Goal: Task Accomplishment & Management: Manage account settings

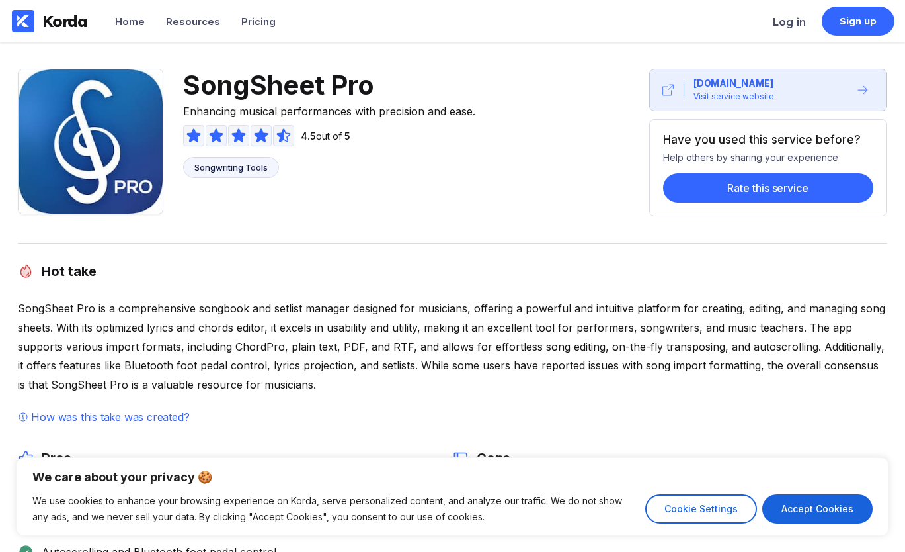
click at [792, 28] on li "Log in" at bounding box center [789, 21] width 33 height 42
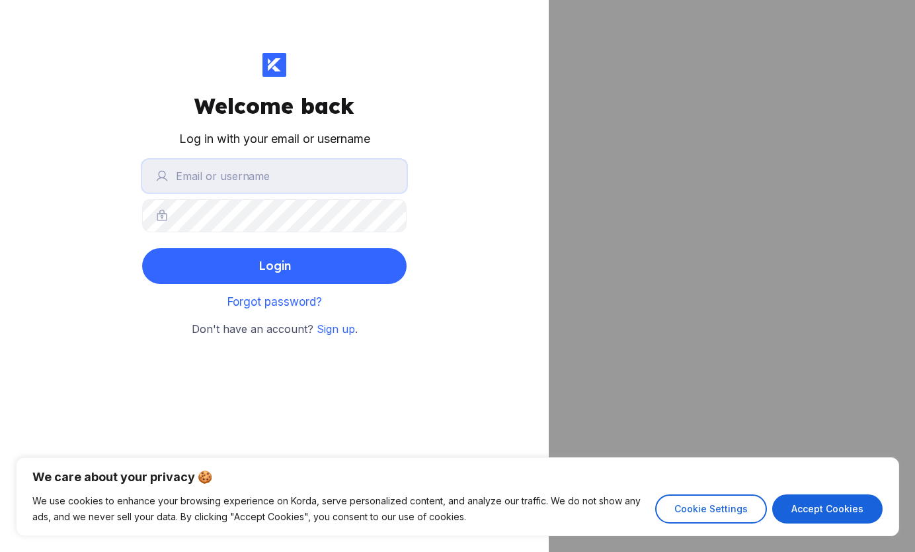
click at [214, 180] on input "text" at bounding box center [274, 175] width 265 height 33
click at [190, 177] on input "text" at bounding box center [274, 175] width 265 height 33
click at [214, 263] on button "Login" at bounding box center [274, 266] width 265 height 36
click at [352, 271] on button "Login" at bounding box center [274, 266] width 265 height 36
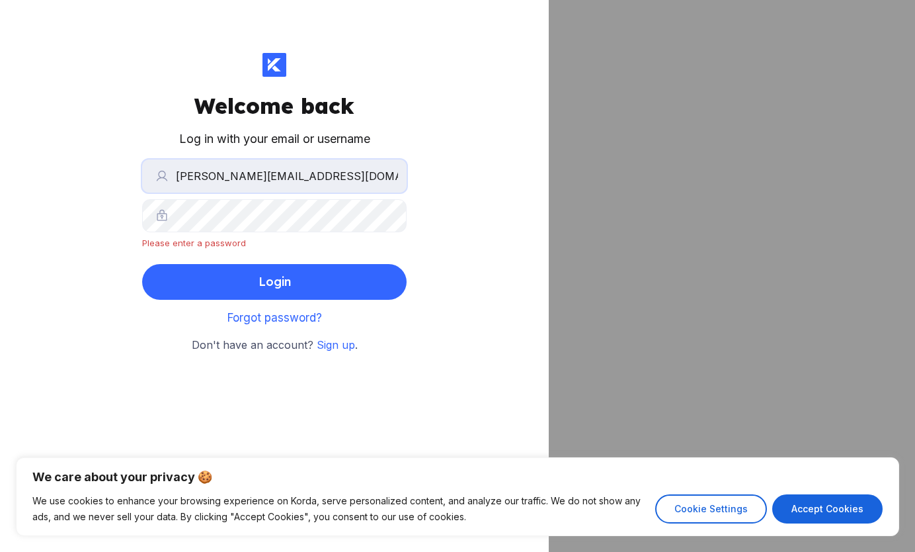
click at [210, 175] on input "[PERSON_NAME][EMAIL_ADDRESS][DOMAIN_NAME]" at bounding box center [274, 175] width 265 height 33
click at [204, 174] on input "[PERSON_NAME][EMAIL_ADDRESS][DOMAIN_NAME]" at bounding box center [274, 175] width 265 height 33
click at [364, 179] on input "[PERSON_NAME][EMAIL_ADDRESS][DOMAIN_NAME]" at bounding box center [274, 175] width 265 height 33
type input "m"
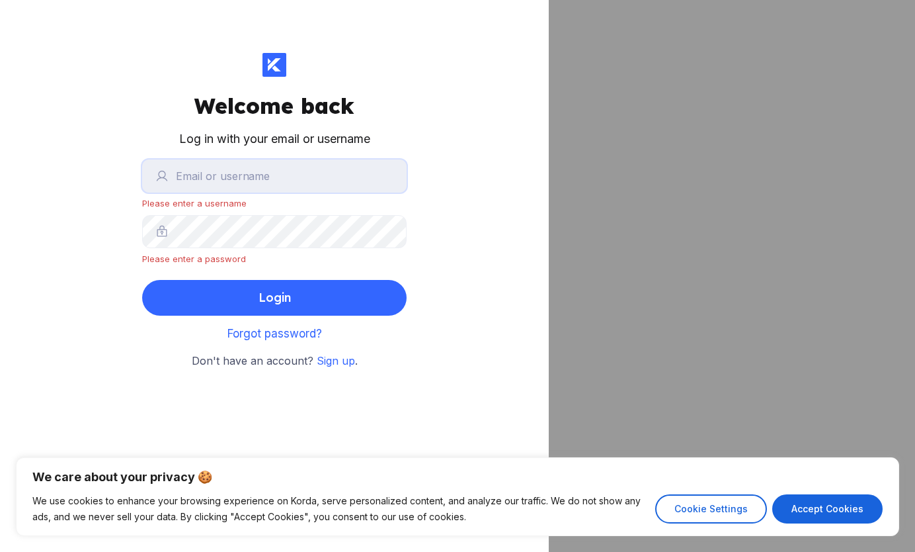
click at [188, 177] on input "text" at bounding box center [274, 175] width 265 height 33
type input "[PERSON_NAME][EMAIL_ADDRESS][DOMAIN_NAME]"
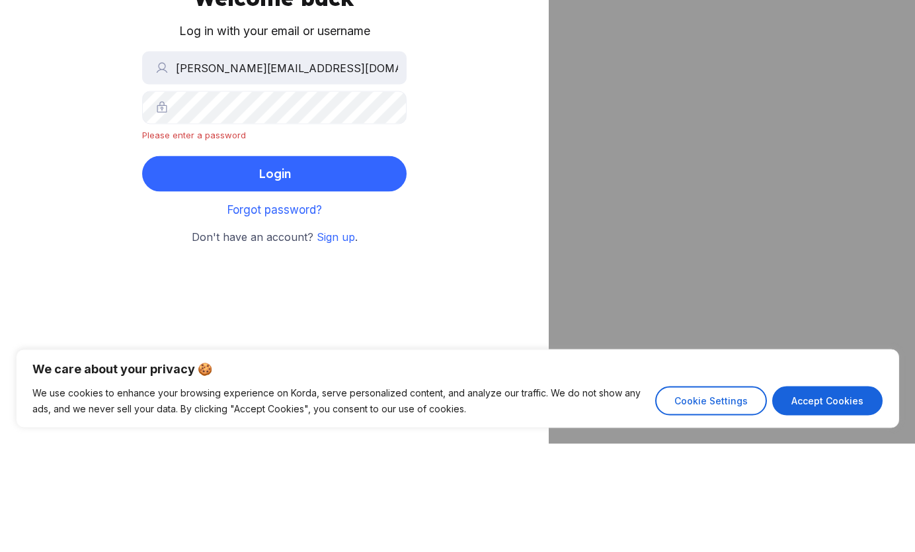
click at [310, 320] on span "Forgot password?" at bounding box center [275, 317] width 95 height 13
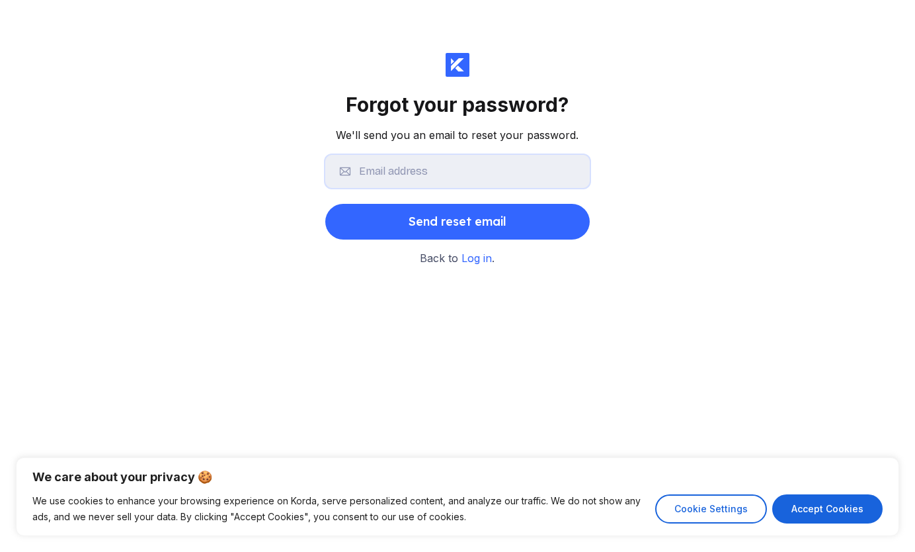
click at [498, 175] on input "text" at bounding box center [457, 171] width 265 height 33
click at [478, 175] on input "text" at bounding box center [457, 171] width 265 height 33
type input "[PERSON_NAME][EMAIL_ADDRESS][DOMAIN_NAME]"
click at [500, 231] on div "Send reset email" at bounding box center [458, 221] width 98 height 26
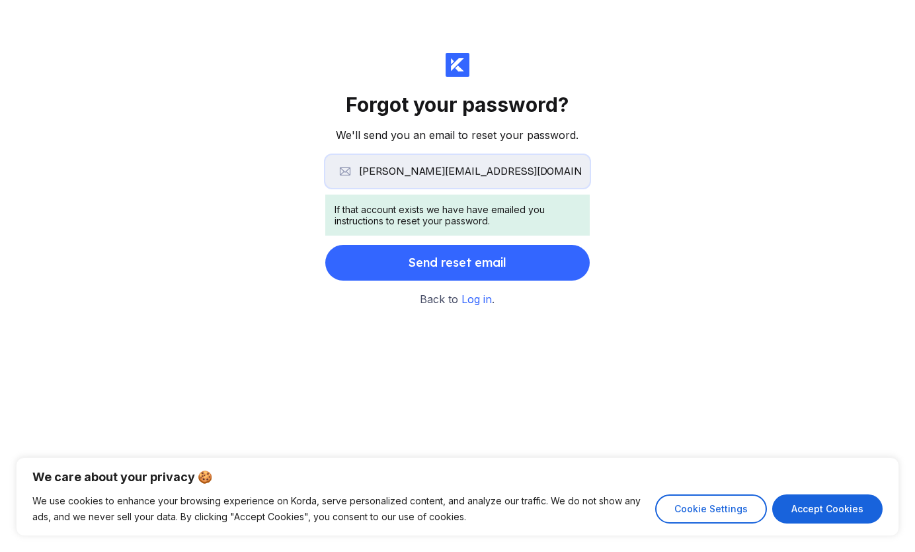
click at [472, 173] on input "[PERSON_NAME][EMAIL_ADDRESS][DOMAIN_NAME]" at bounding box center [457, 171] width 265 height 33
click at [475, 176] on input "[PERSON_NAME][EMAIL_ADDRESS][DOMAIN_NAME]" at bounding box center [457, 171] width 265 height 33
type input "[EMAIL_ADDRESS][DOMAIN_NAME]"
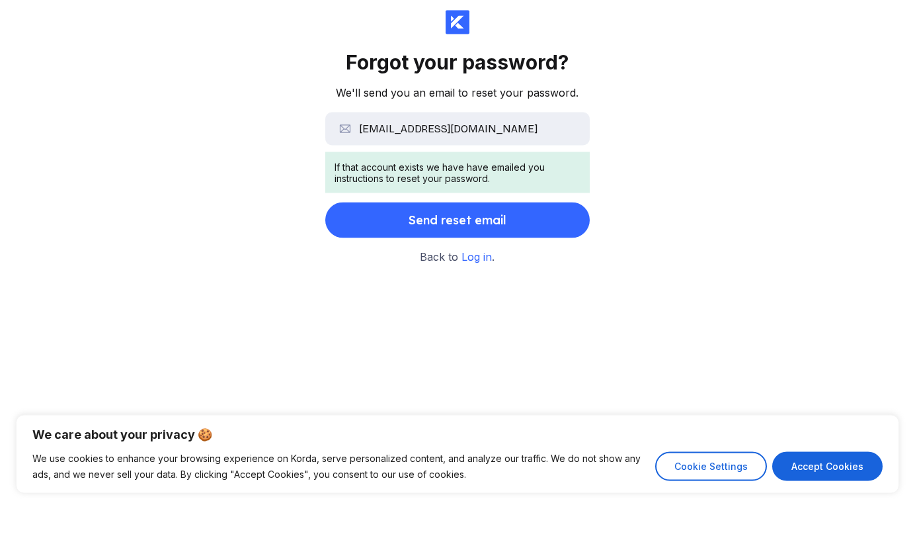
click at [481, 304] on span "Log in" at bounding box center [477, 298] width 30 height 13
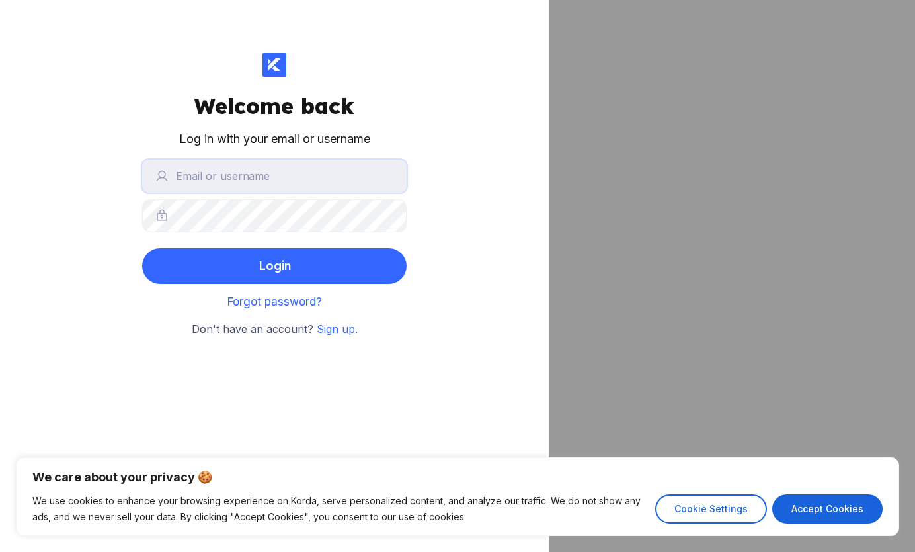
click at [342, 171] on input "text" at bounding box center [274, 175] width 265 height 33
click at [333, 177] on input "text" at bounding box center [274, 175] width 265 height 33
click at [338, 263] on button "Login" at bounding box center [274, 266] width 265 height 36
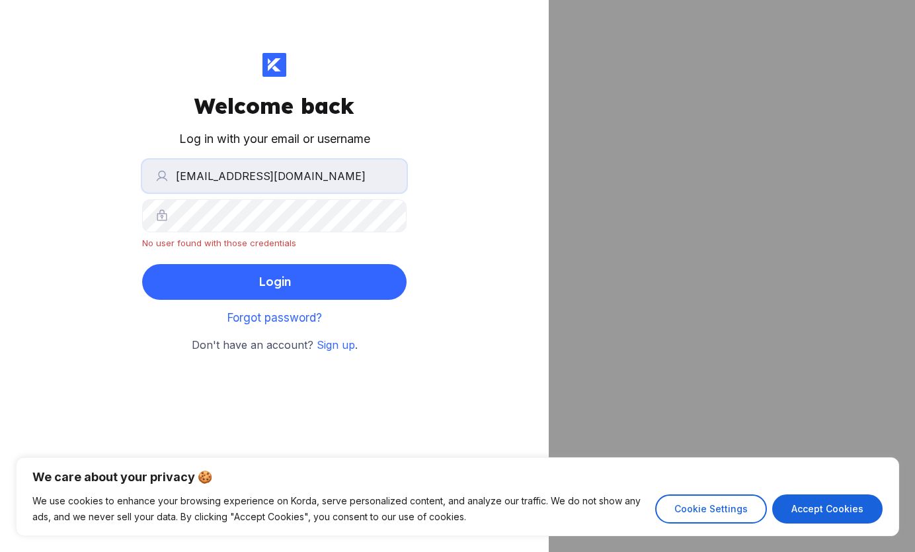
click at [326, 179] on input "[EMAIL_ADDRESS][DOMAIN_NAME]" at bounding box center [274, 175] width 265 height 33
click at [347, 177] on input "[EMAIL_ADDRESS][DOMAIN_NAME]" at bounding box center [274, 175] width 265 height 33
type input "m"
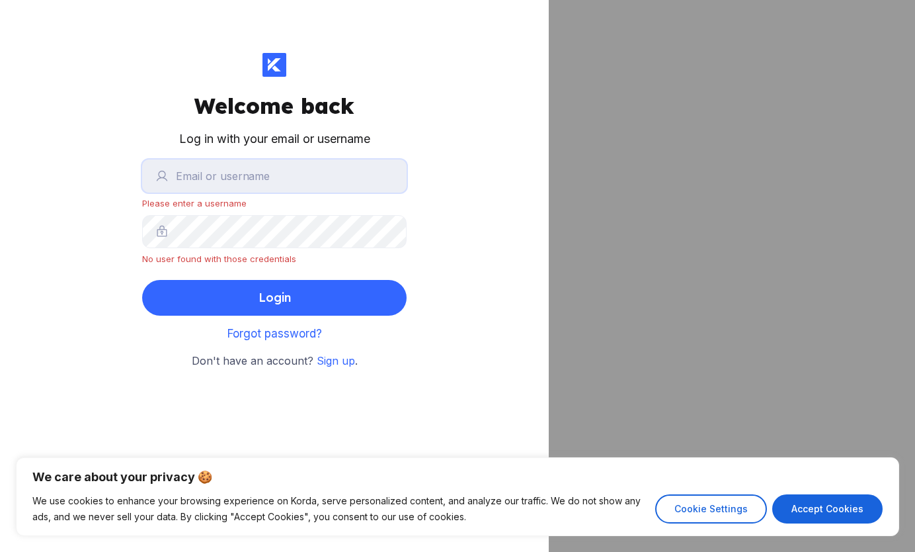
click at [282, 179] on input "text" at bounding box center [274, 175] width 265 height 33
type input "[EMAIL_ADDRESS][DOMAIN_NAME]"
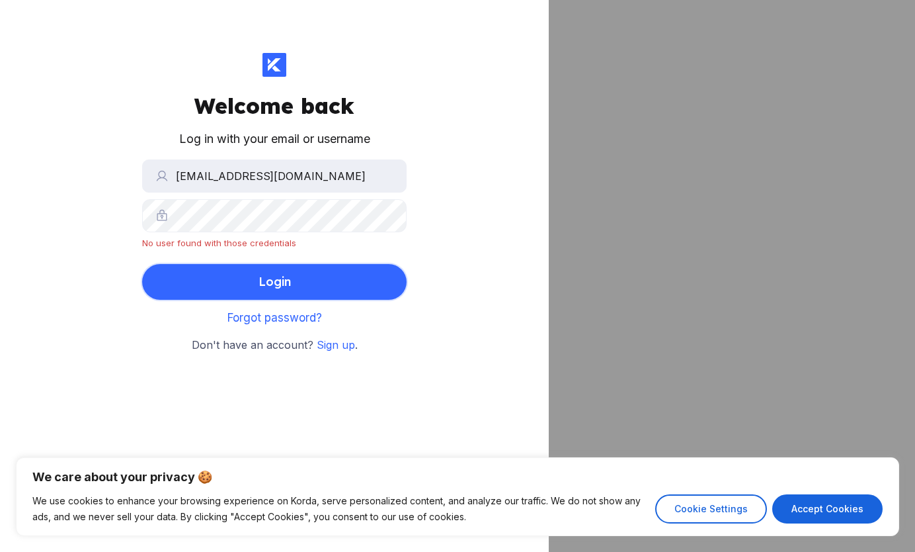
click at [337, 292] on button "Login" at bounding box center [274, 282] width 265 height 36
